Goal: Information Seeking & Learning: Learn about a topic

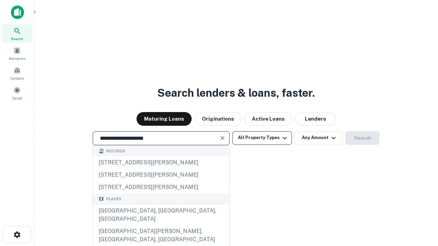
click at [161, 225] on div "[GEOGRAPHIC_DATA], [GEOGRAPHIC_DATA], [GEOGRAPHIC_DATA]" at bounding box center [161, 215] width 136 height 21
click at [262, 138] on button "All Property Types" at bounding box center [261, 138] width 59 height 14
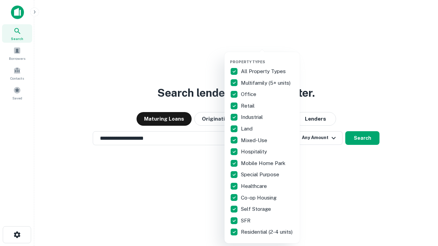
type input "**********"
click at [267, 57] on button "button" at bounding box center [267, 57] width 75 height 0
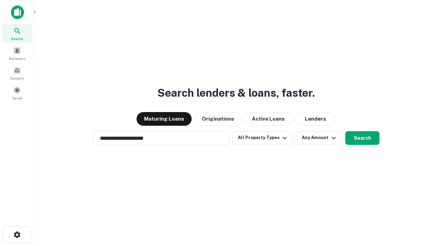
scroll to position [4, 82]
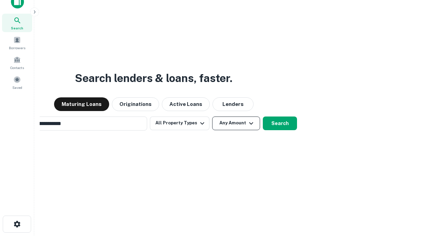
click at [212, 117] on button "Any Amount" at bounding box center [236, 124] width 48 height 14
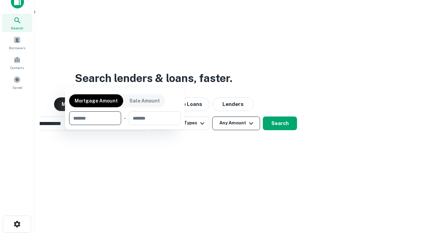
scroll to position [11, 0]
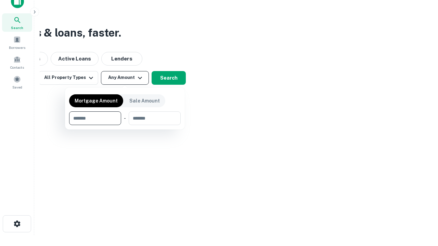
type input "*******"
click at [125, 125] on button "button" at bounding box center [124, 125] width 111 height 0
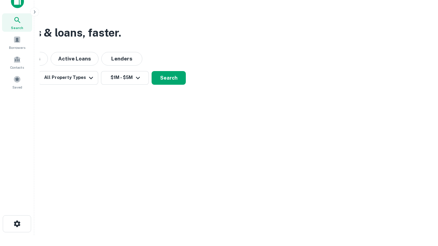
scroll to position [11, 0]
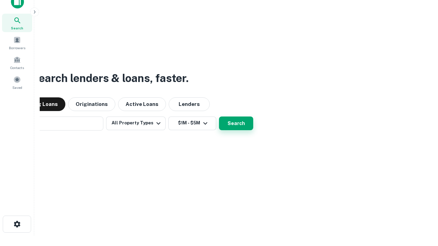
click at [219, 117] on button "Search" at bounding box center [236, 124] width 34 height 14
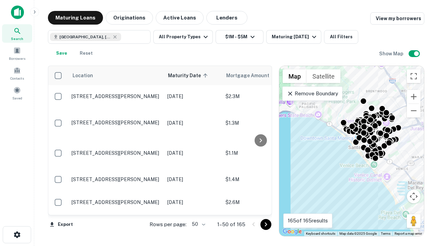
click at [197, 224] on body "Search Borrowers Contacts Saved Maturing Loans Originations Active Loans Lender…" at bounding box center [219, 123] width 438 height 246
click at [198, 207] on li "25" at bounding box center [198, 207] width 20 height 12
